Goal: Information Seeking & Learning: Compare options

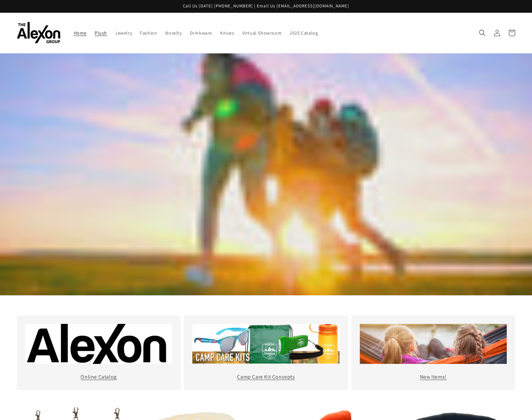
click at [104, 34] on span "Plush" at bounding box center [101, 33] width 12 height 6
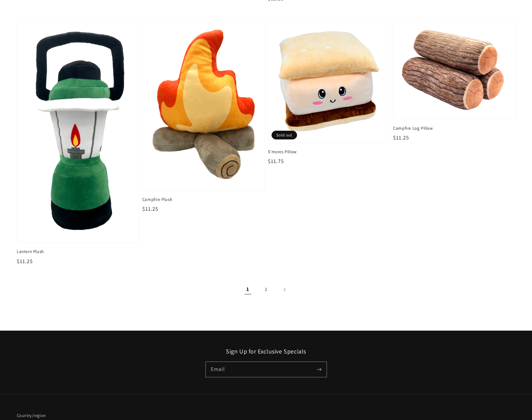
scroll to position [994, 0]
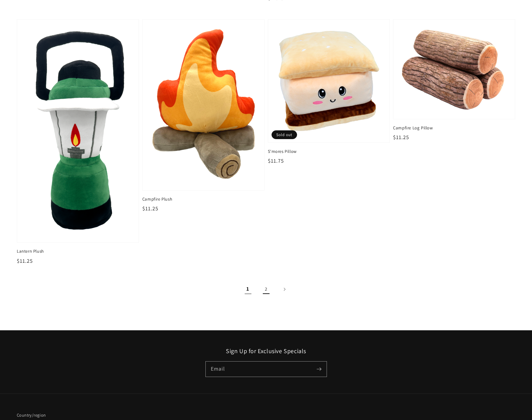
drag, startPoint x: 264, startPoint y: 287, endPoint x: 261, endPoint y: 284, distance: 3.8
click at [264, 287] on link "2" at bounding box center [266, 289] width 15 height 15
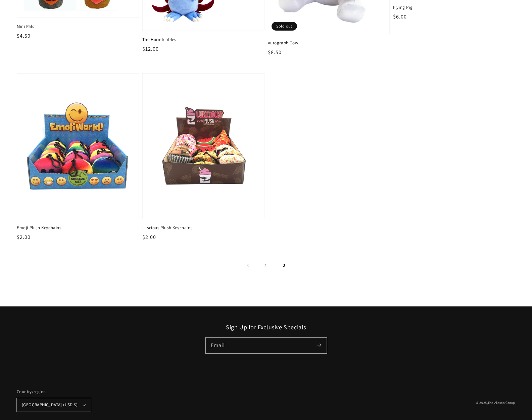
scroll to position [200, 0]
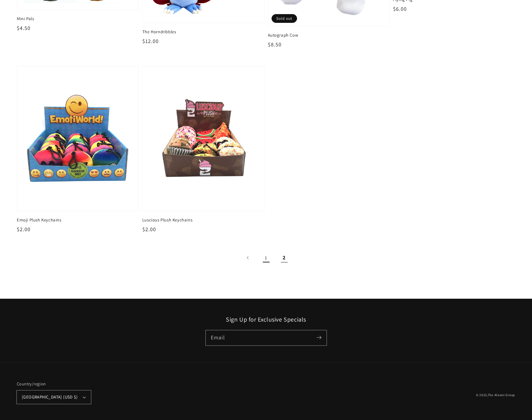
click at [264, 259] on link "1" at bounding box center [266, 257] width 15 height 15
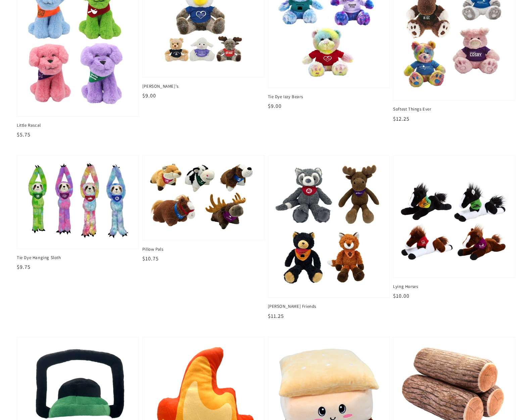
scroll to position [677, 0]
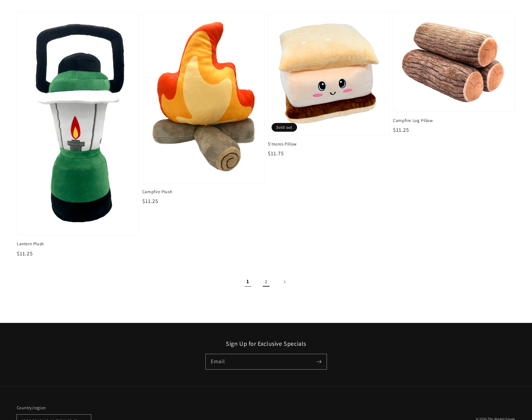
click at [266, 287] on link "2" at bounding box center [266, 281] width 15 height 15
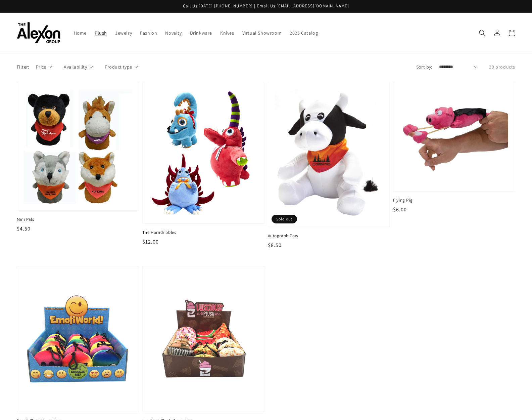
click at [100, 97] on img at bounding box center [77, 146] width 111 height 117
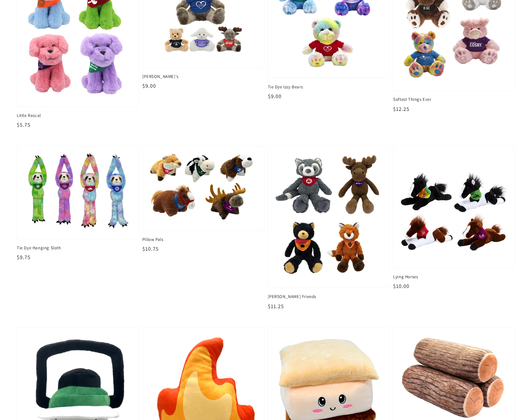
scroll to position [702, 0]
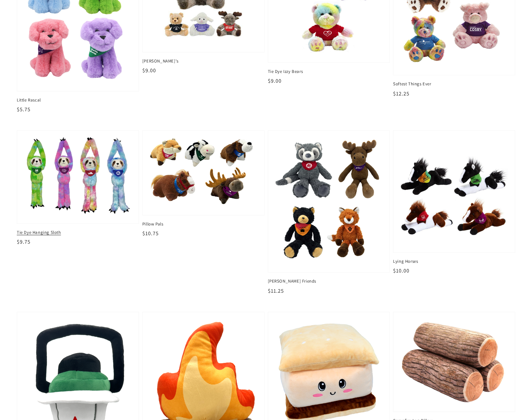
click at [127, 187] on img at bounding box center [77, 177] width 111 height 82
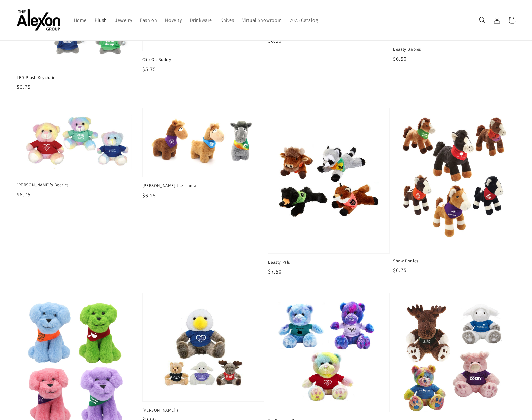
scroll to position [333, 0]
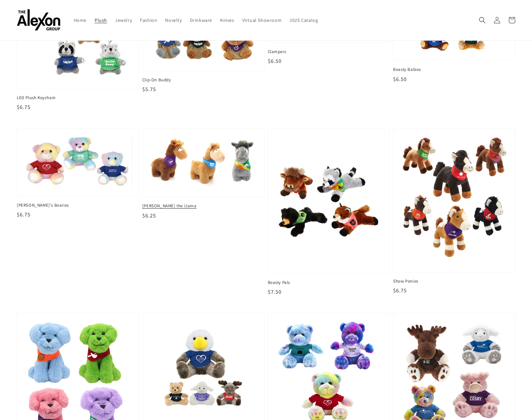
click at [235, 176] on img at bounding box center [203, 162] width 111 height 57
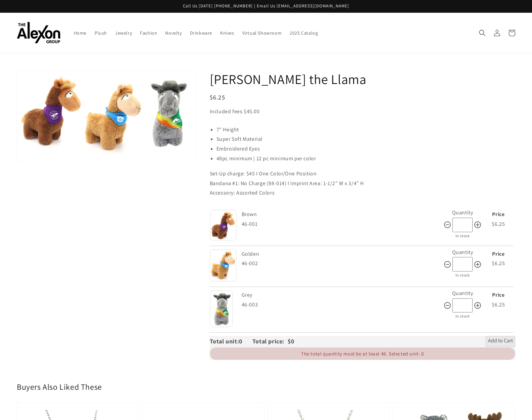
drag, startPoint x: 172, startPoint y: 130, endPoint x: 606, endPoint y: 310, distance: 469.6
click at [532, 310] on html "Skip to content Call Us [DATE] [PHONE_NUMBER] | Email Us [EMAIL_ADDRESS][DOMAIN…" at bounding box center [266, 210] width 532 height 420
drag, startPoint x: 133, startPoint y: 111, endPoint x: 602, endPoint y: 206, distance: 478.4
click at [532, 206] on html "Skip to content Call Us [DATE] [PHONE_NUMBER] | Email Us [EMAIL_ADDRESS][DOMAIN…" at bounding box center [266, 210] width 532 height 420
click at [78, 149] on button "Open media 1 in gallery view" at bounding box center [106, 115] width 179 height 91
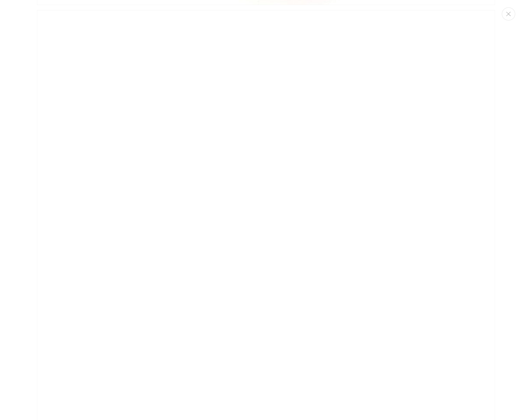
scroll to position [1327, 0]
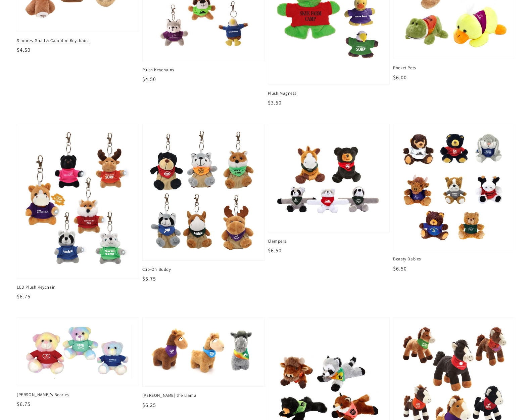
scroll to position [146, 0]
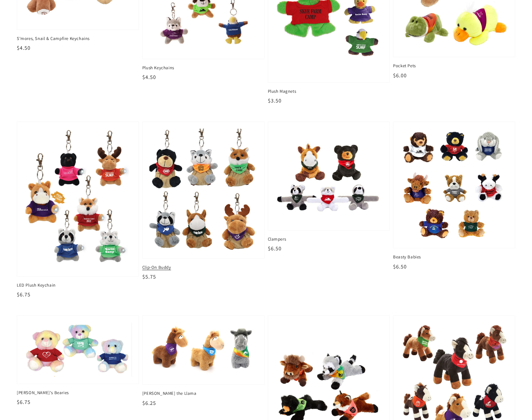
click at [240, 225] on img at bounding box center [203, 190] width 111 height 127
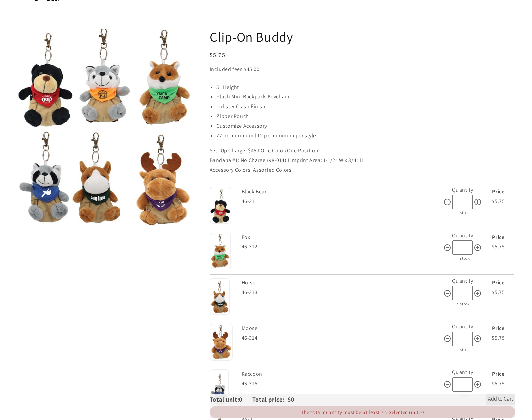
scroll to position [65, 0]
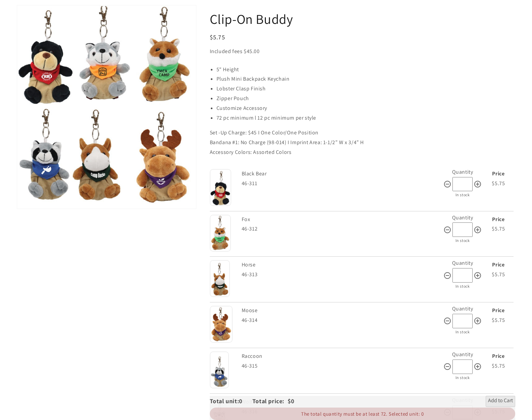
click at [222, 326] on img at bounding box center [221, 323] width 23 height 37
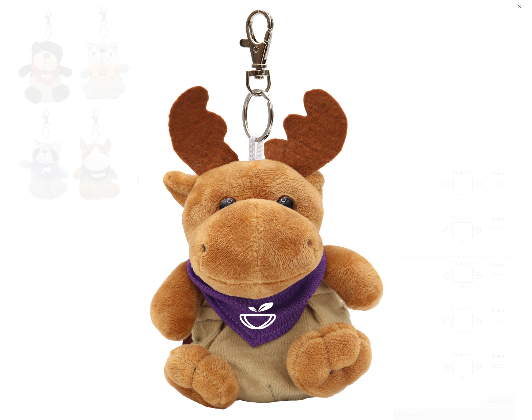
scroll to position [65, 0]
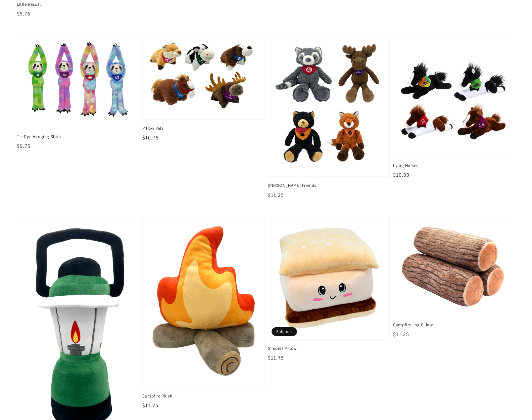
scroll to position [799, 0]
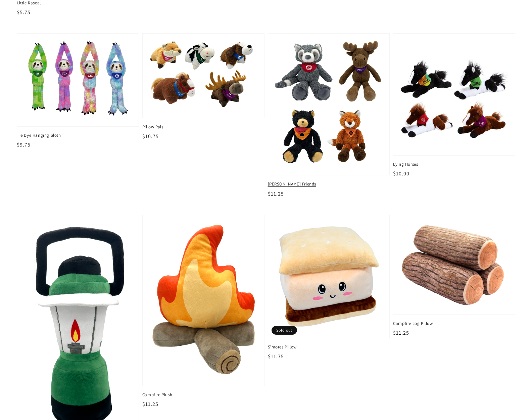
click at [361, 107] on img at bounding box center [328, 104] width 111 height 132
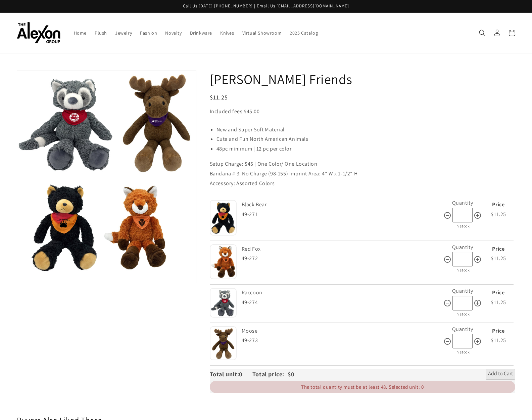
click at [225, 344] on img at bounding box center [223, 343] width 27 height 34
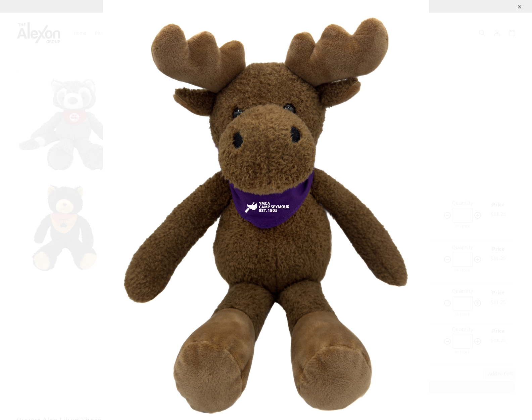
drag, startPoint x: 277, startPoint y: 150, endPoint x: 212, endPoint y: 14, distance: 150.3
click at [20, 44] on div "⨉" at bounding box center [266, 210] width 532 height 420
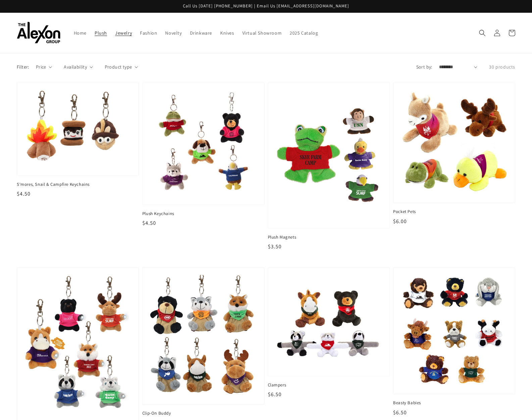
click at [123, 32] on span "Jewelry" at bounding box center [123, 33] width 17 height 6
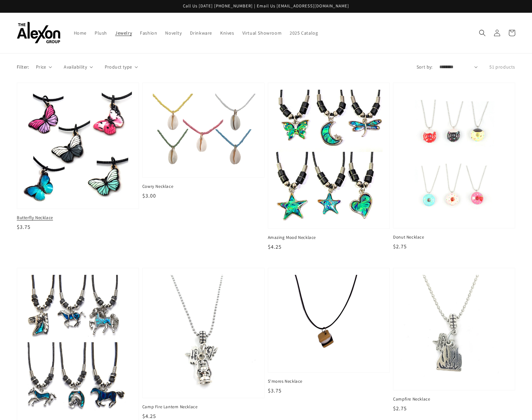
click at [110, 134] on img at bounding box center [77, 145] width 111 height 115
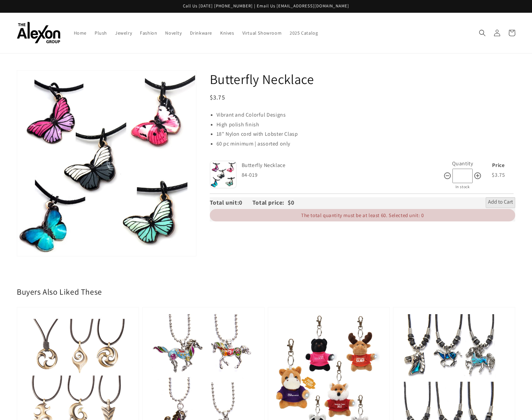
drag, startPoint x: 169, startPoint y: 178, endPoint x: 580, endPoint y: 260, distance: 420.0
click at [532, 260] on html "Skip to content Call Us Today 877-827-5363 | Email Us info@alexongroup.com Home…" at bounding box center [266, 210] width 532 height 420
click at [106, 162] on button "Open media 1 in gallery view" at bounding box center [106, 162] width 179 height 185
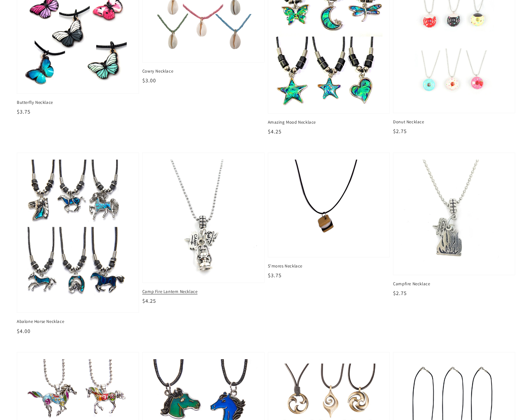
scroll to position [113, 0]
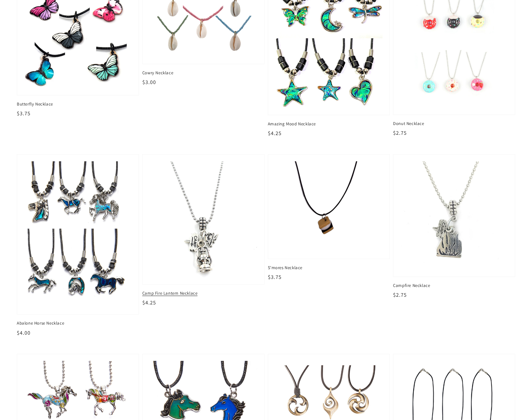
click at [214, 196] on img at bounding box center [203, 219] width 111 height 120
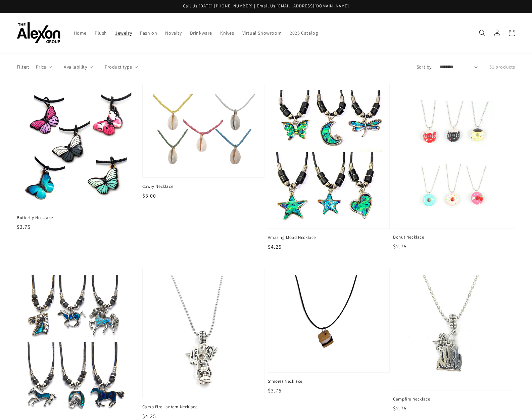
scroll to position [113, 0]
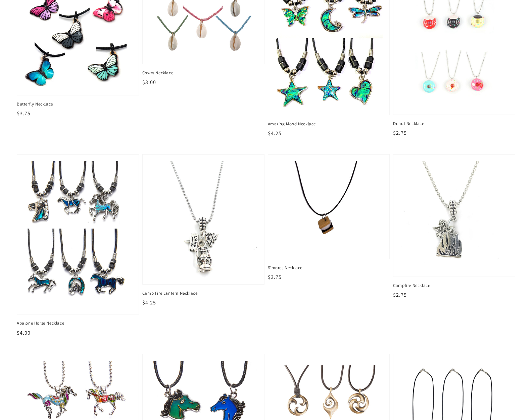
click at [201, 238] on img at bounding box center [203, 219] width 111 height 120
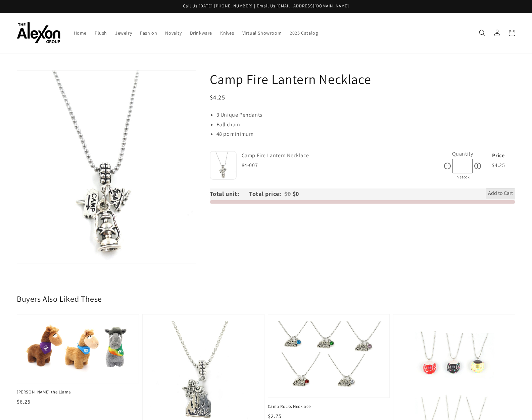
click at [134, 212] on button "Open media 1 in gallery view" at bounding box center [106, 166] width 179 height 192
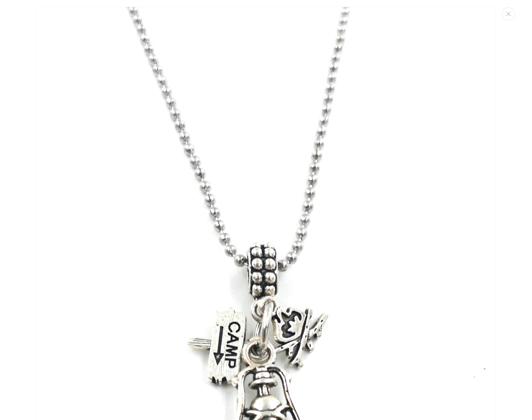
scroll to position [7, 0]
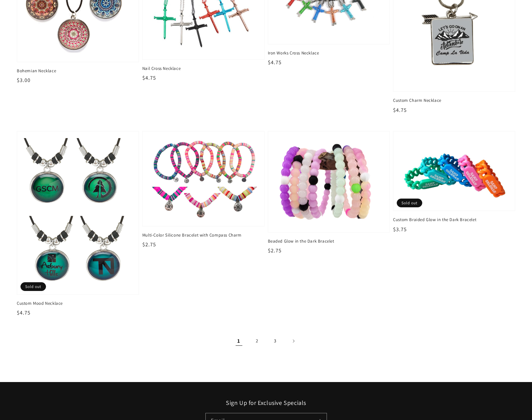
scroll to position [965, 0]
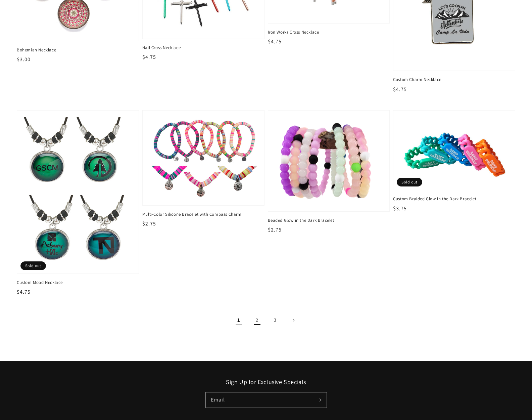
click at [257, 319] on link "2" at bounding box center [257, 320] width 15 height 15
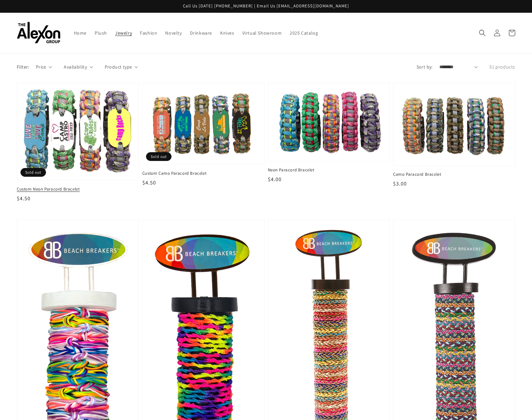
click at [78, 139] on img at bounding box center [77, 131] width 111 height 86
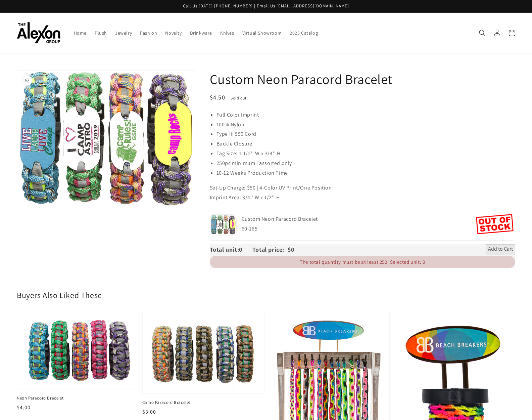
click at [167, 176] on button "Open media 1 in gallery view" at bounding box center [106, 139] width 179 height 139
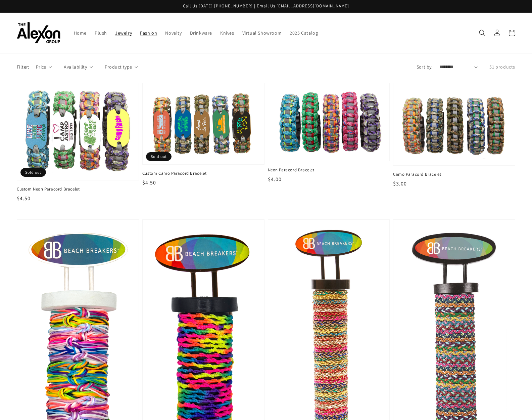
click at [147, 30] on span "Fashion" at bounding box center [148, 33] width 17 height 6
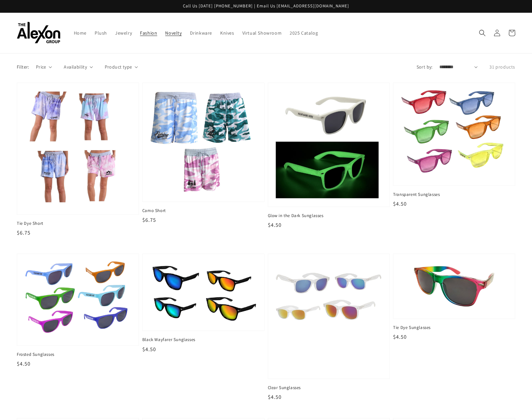
click at [174, 36] on link "Novelty" at bounding box center [173, 33] width 25 height 14
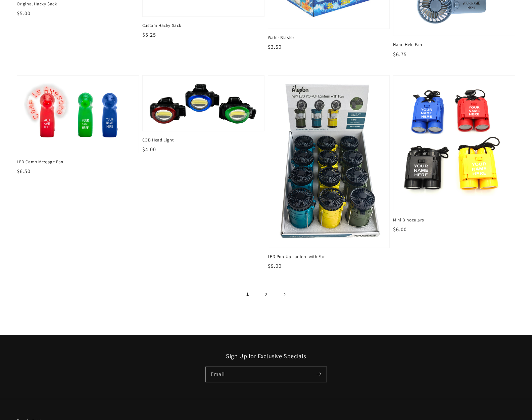
scroll to position [930, 0]
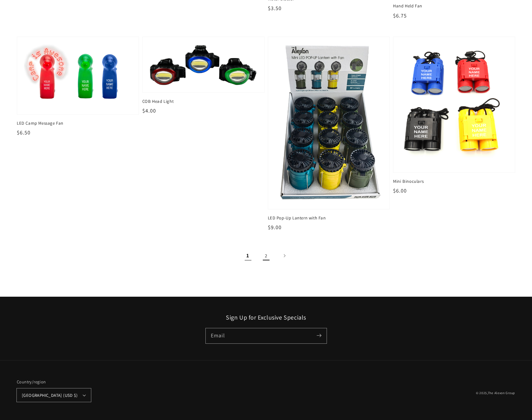
click at [263, 255] on link "2" at bounding box center [266, 255] width 15 height 15
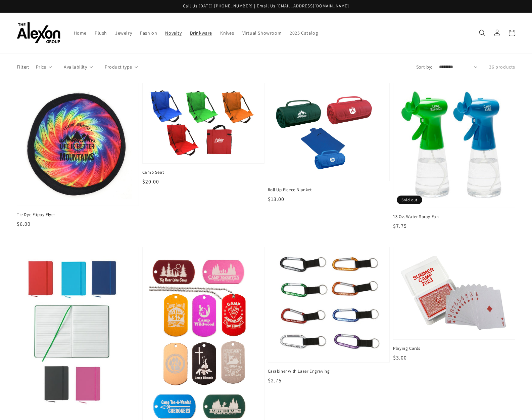
click at [197, 34] on span "Drinkware" at bounding box center [201, 33] width 22 height 6
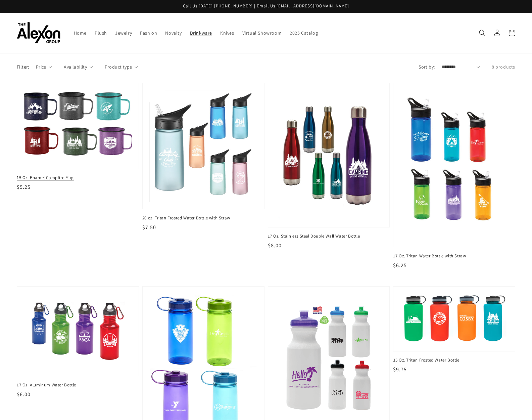
click at [95, 132] on img at bounding box center [77, 126] width 111 height 75
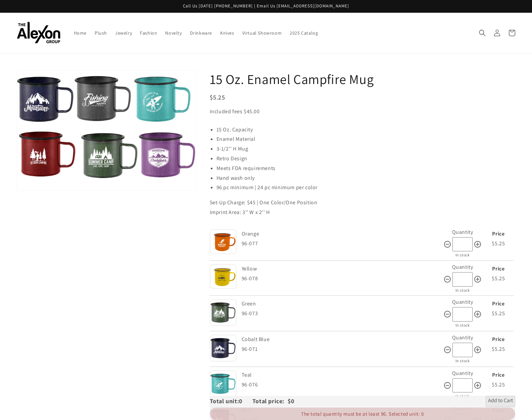
click at [132, 168] on button "Open media 1 in gallery view" at bounding box center [106, 130] width 179 height 120
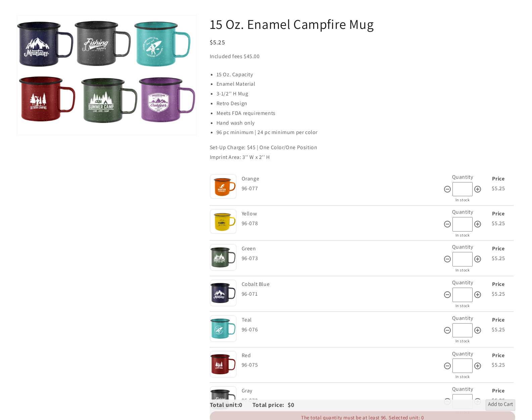
scroll to position [59, 0]
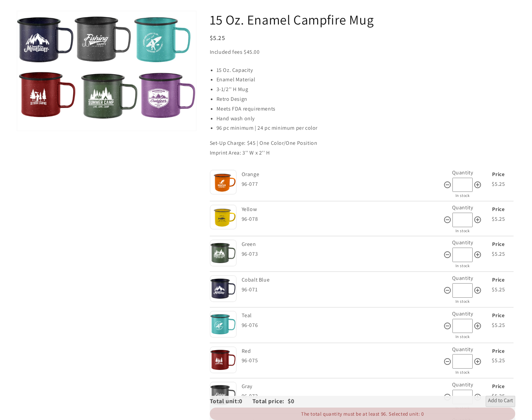
click at [226, 253] on img at bounding box center [223, 252] width 27 height 27
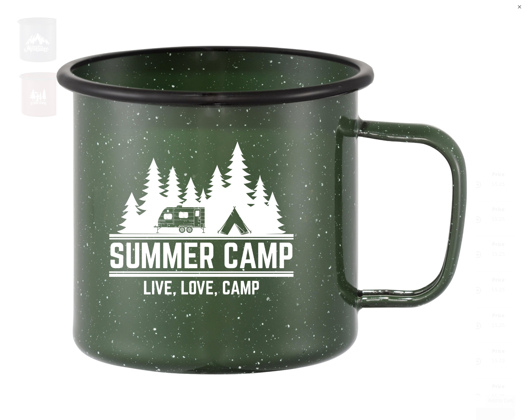
click at [29, 16] on div "⨉" at bounding box center [266, 210] width 532 height 420
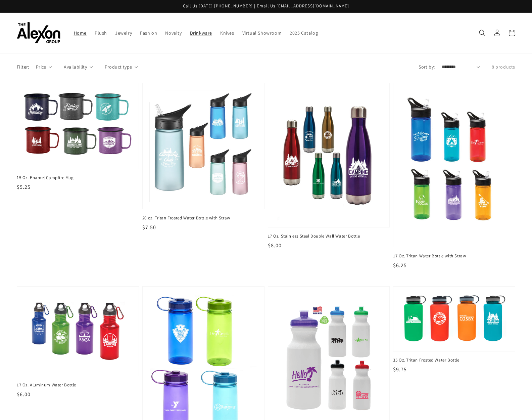
click at [76, 29] on link "Home" at bounding box center [80, 33] width 21 height 14
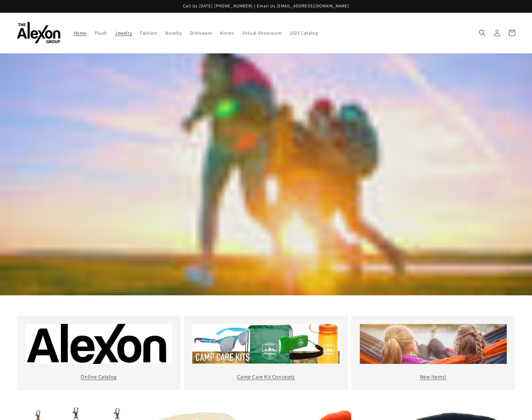
click at [128, 35] on span "Jewelry" at bounding box center [123, 33] width 17 height 6
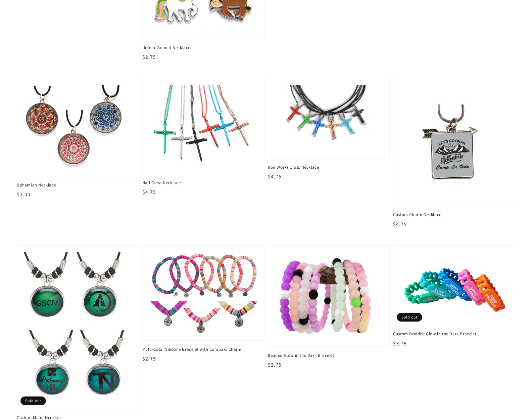
scroll to position [1029, 0]
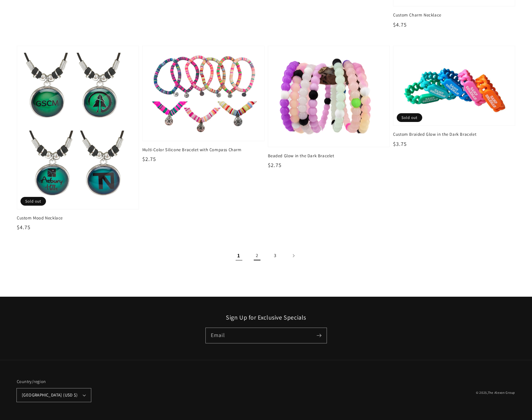
click at [260, 255] on link "2" at bounding box center [257, 255] width 15 height 15
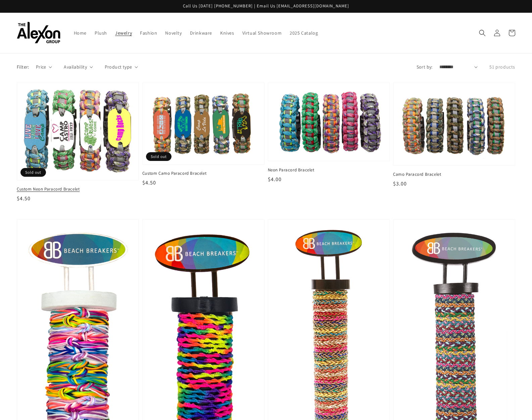
click at [85, 144] on img at bounding box center [77, 131] width 111 height 86
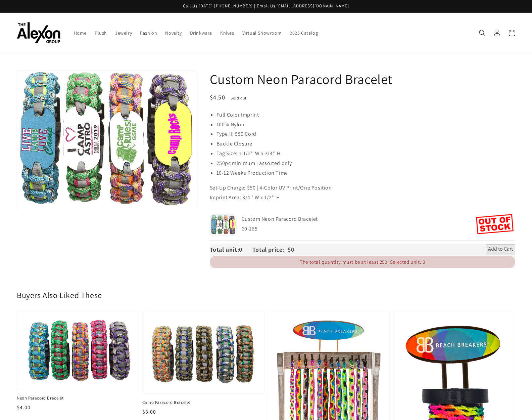
click at [113, 153] on button "Open media 1 in gallery view" at bounding box center [106, 139] width 179 height 139
